Goal: Ask a question

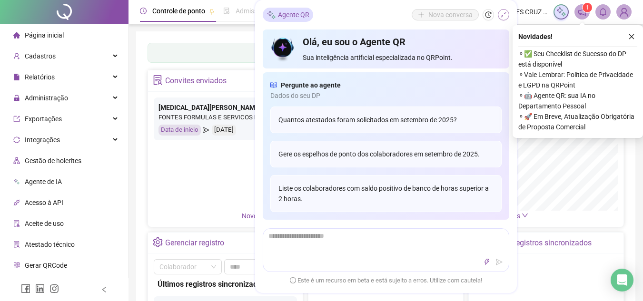
click at [502, 14] on icon "shrink" at bounding box center [503, 14] width 7 height 7
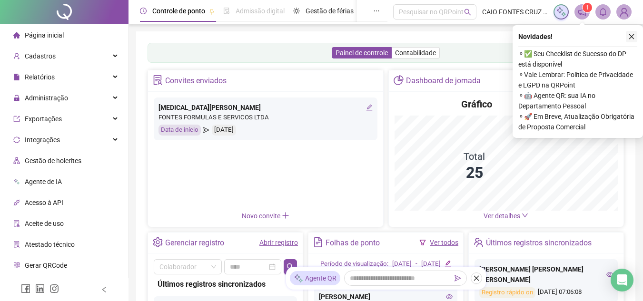
click at [626, 34] on button "button" at bounding box center [631, 36] width 11 height 11
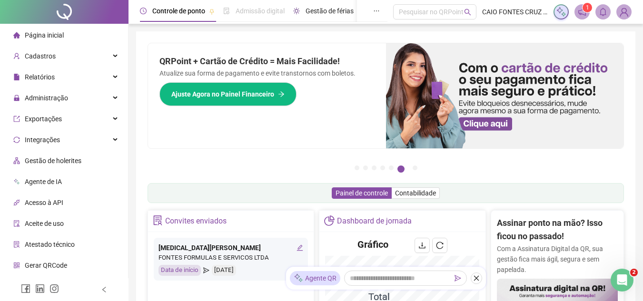
click at [324, 7] on span "Gestão de férias" at bounding box center [329, 11] width 48 height 8
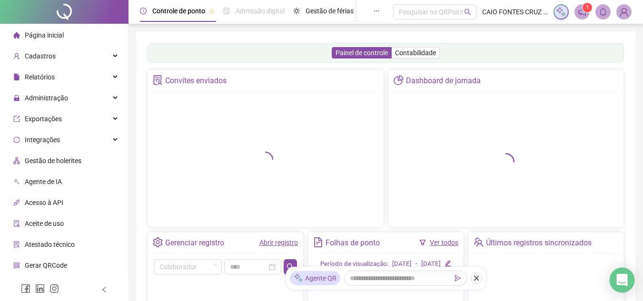
click at [624, 277] on icon "Open Intercom Messenger" at bounding box center [621, 280] width 11 height 12
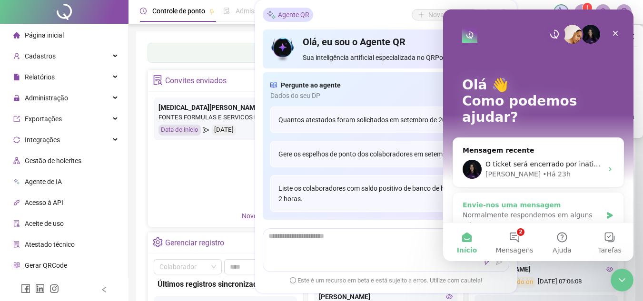
click at [524, 210] on div "Normalmente respondemos em alguns minutos" at bounding box center [531, 220] width 139 height 20
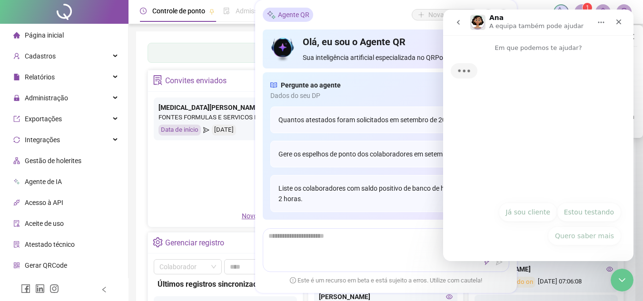
scroll to position [48, 0]
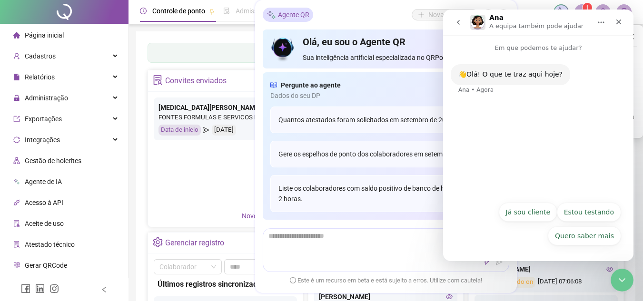
click at [452, 19] on button "go back" at bounding box center [458, 22] width 18 height 18
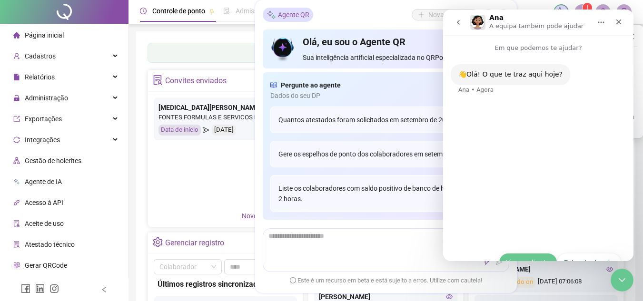
click at [458, 25] on icon "go back" at bounding box center [458, 23] width 8 height 8
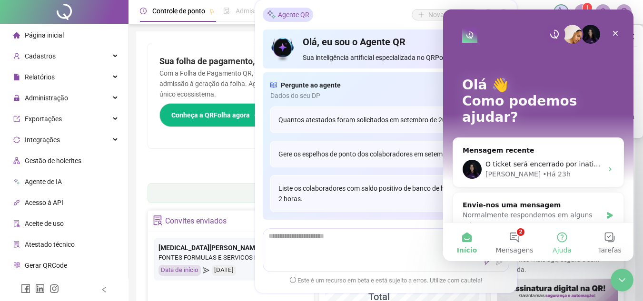
click at [562, 237] on button "Ajuda" at bounding box center [562, 242] width 48 height 38
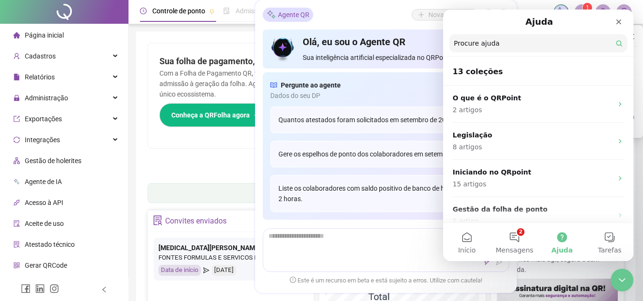
click at [472, 40] on input "Procure ajuda" at bounding box center [538, 43] width 178 height 18
type input "*"
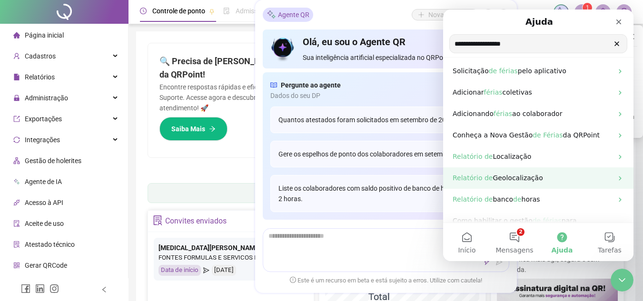
scroll to position [67, 0]
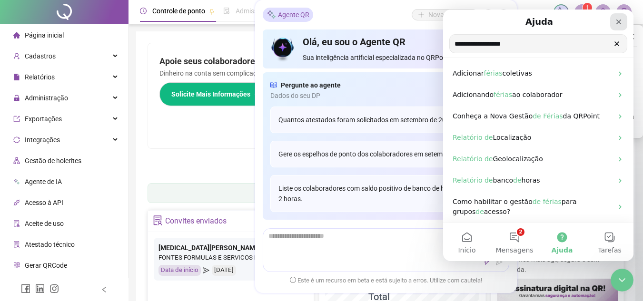
type input "**********"
click at [618, 29] on div "Fechar" at bounding box center [618, 21] width 17 height 17
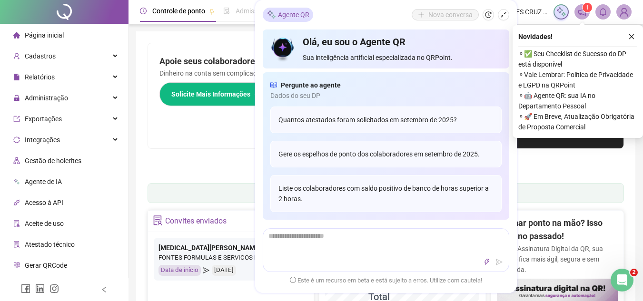
scroll to position [0, 0]
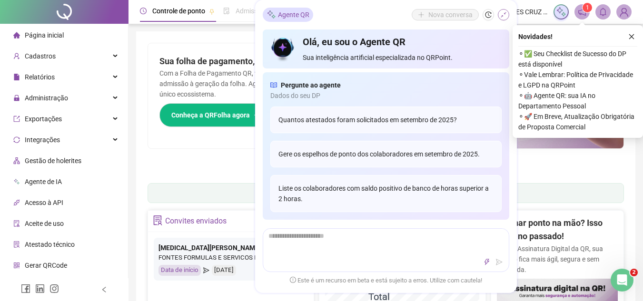
click at [509, 15] on button "button" at bounding box center [503, 14] width 11 height 11
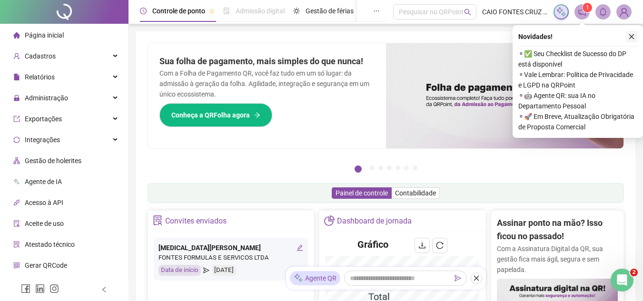
click at [630, 39] on icon "close" at bounding box center [631, 36] width 7 height 7
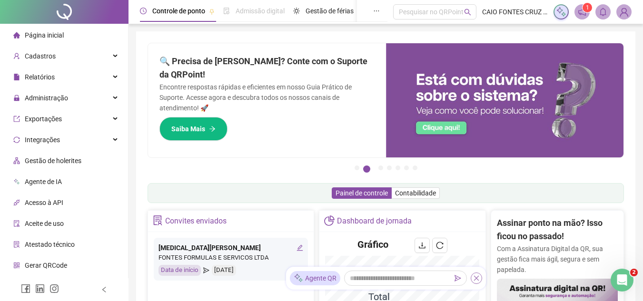
click at [479, 282] on button "button" at bounding box center [476, 278] width 11 height 11
